Goal: Information Seeking & Learning: Learn about a topic

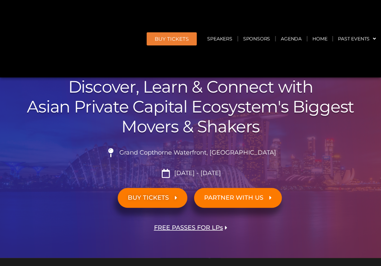
scroll to position [101, 0]
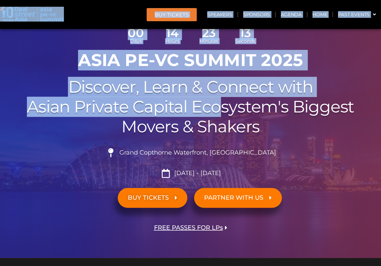
drag, startPoint x: 83, startPoint y: 73, endPoint x: 223, endPoint y: 110, distance: 145.0
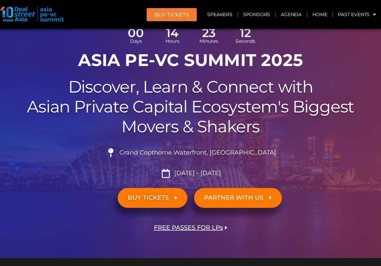
click at [285, 125] on h2 "Discover, Learn & Connect with Asian Private Capital Ecosystem's Biggest Movers…" at bounding box center [190, 106] width 375 height 59
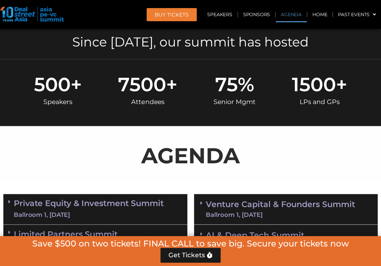
scroll to position [438, 0]
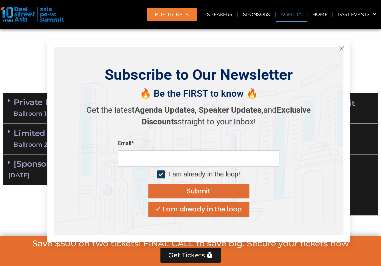
click at [341, 49] on icon "Close" at bounding box center [342, 49] width 6 height 6
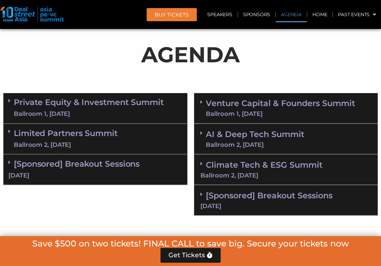
click at [10, 103] on span at bounding box center [10, 101] width 5 height 6
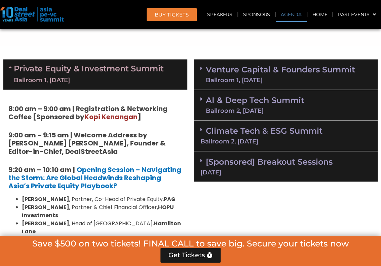
scroll to position [457, 0]
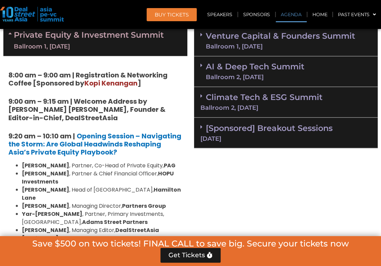
click at [205, 44] on span at bounding box center [203, 41] width 5 height 18
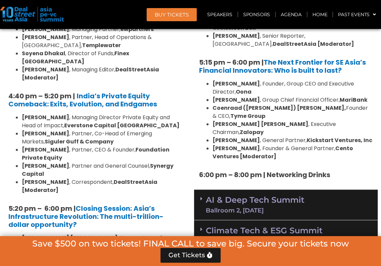
scroll to position [1332, 0]
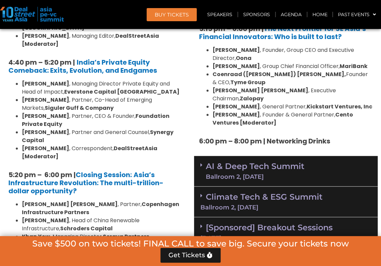
click at [260, 204] on div "Ballroom 2, [DATE]" at bounding box center [286, 207] width 171 height 6
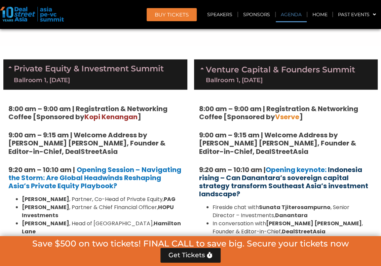
scroll to position [356, 0]
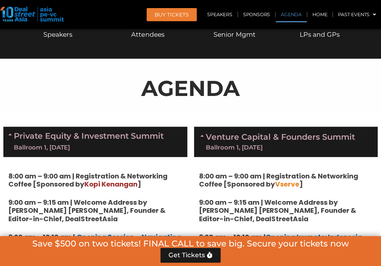
click at [203, 135] on icon at bounding box center [203, 135] width 5 height 5
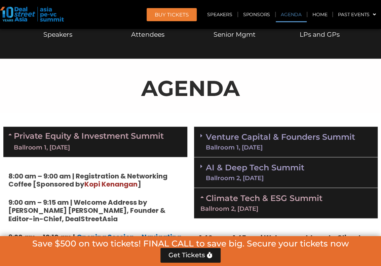
scroll to position [457, 0]
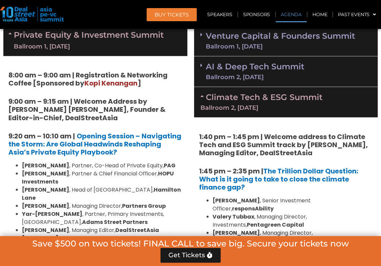
click at [28, 41] on link "Private Equity & Investment Summit Ballroom 1, [DATE]" at bounding box center [89, 41] width 150 height 20
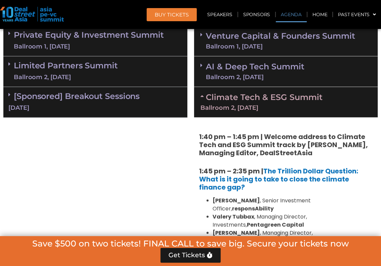
click at [209, 101] on link "Climate Tech & ESG Summit Ballroom 2, [DATE]" at bounding box center [286, 101] width 171 height 19
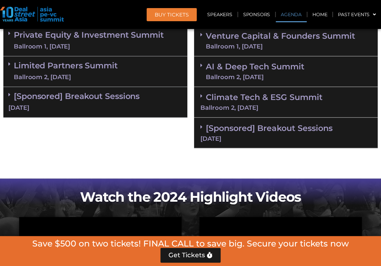
click at [215, 123] on link "[Sponsored] Breakout Sessions [DATE]" at bounding box center [286, 132] width 171 height 19
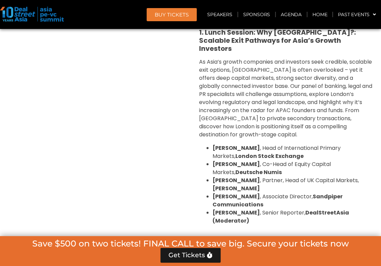
scroll to position [389, 0]
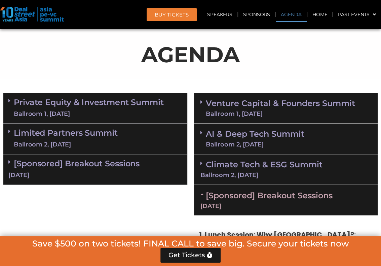
click at [210, 195] on link "[Sponsored] Breakout Sessions [DATE]" at bounding box center [286, 199] width 171 height 19
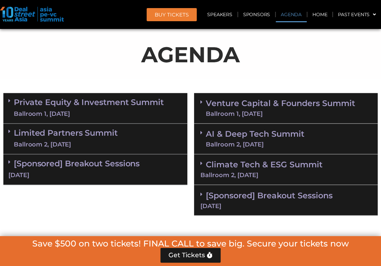
click at [229, 142] on div "Ballroom 2, [DATE]" at bounding box center [255, 144] width 99 height 6
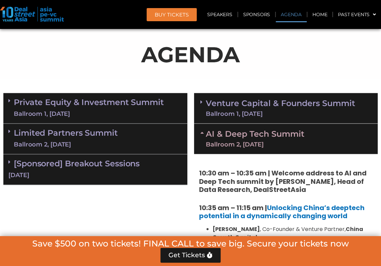
click at [232, 134] on link "AI & Deep Tech Summit Ballroom 2, [DATE]" at bounding box center [255, 139] width 99 height 18
